Goal: Transaction & Acquisition: Purchase product/service

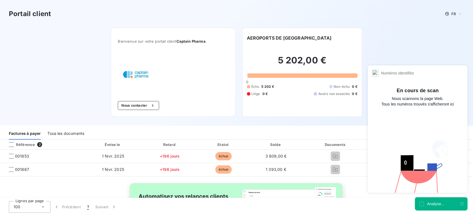
click at [437, 205] on div "Analyse..." at bounding box center [435, 204] width 17 height 6
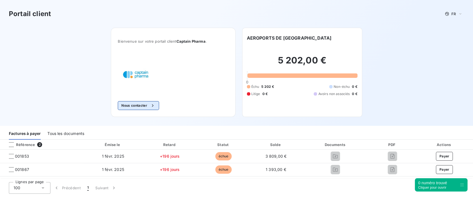
click at [134, 109] on button "Nous contacter" at bounding box center [138, 105] width 41 height 9
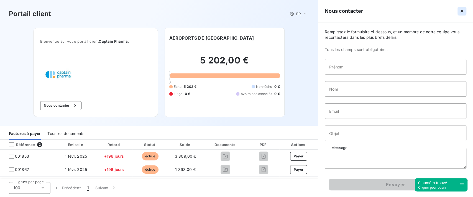
click at [464, 10] on icon "button" at bounding box center [462, 11] width 6 height 6
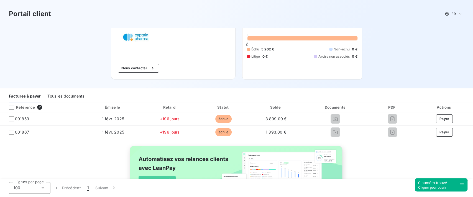
scroll to position [72, 0]
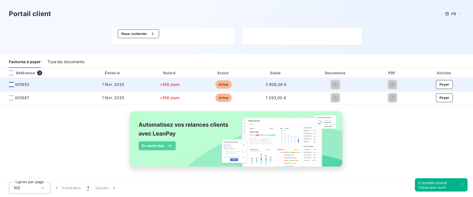
click at [13, 85] on div at bounding box center [11, 84] width 5 height 5
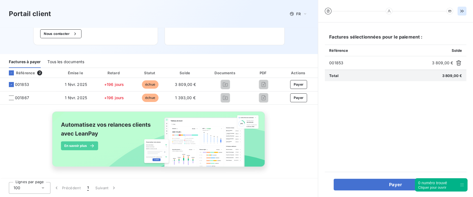
click at [462, 12] on icon "button" at bounding box center [462, 11] width 6 height 6
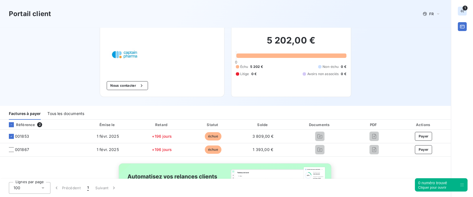
scroll to position [37, 0]
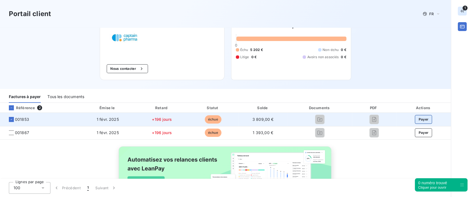
click at [422, 117] on button "Payer" at bounding box center [422, 119] width 17 height 9
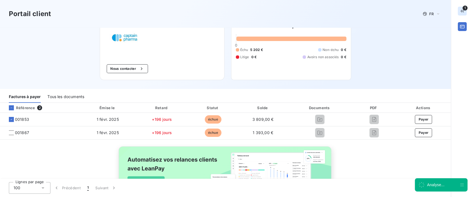
click at [462, 10] on icon "button" at bounding box center [462, 11] width 6 height 6
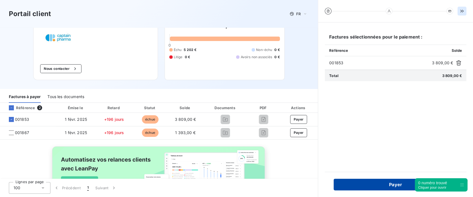
click at [355, 183] on button "Payer" at bounding box center [395, 185] width 124 height 12
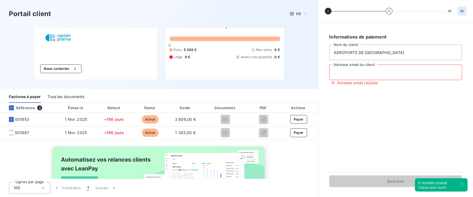
click at [347, 71] on input "Adresse email du client" at bounding box center [395, 73] width 133 height 16
type input "antoine@gmail.com"
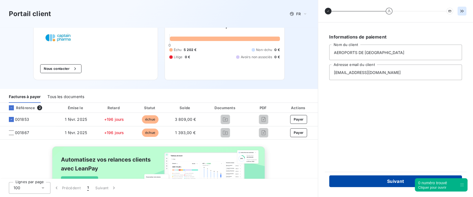
click at [371, 184] on button "Suivant" at bounding box center [395, 181] width 133 height 12
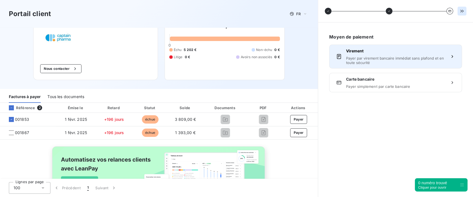
click at [364, 55] on div "Virement Payer par virement bancaire immédiat sans plafond et en toute sécurité" at bounding box center [395, 56] width 99 height 17
